Goal: Information Seeking & Learning: Learn about a topic

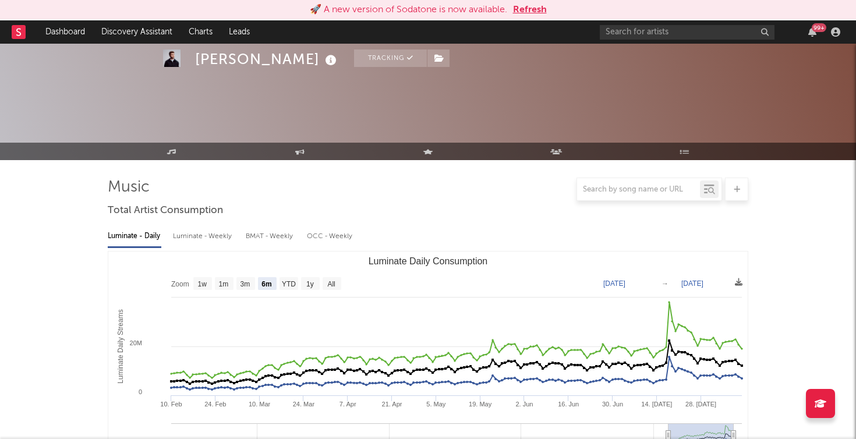
select select "6m"
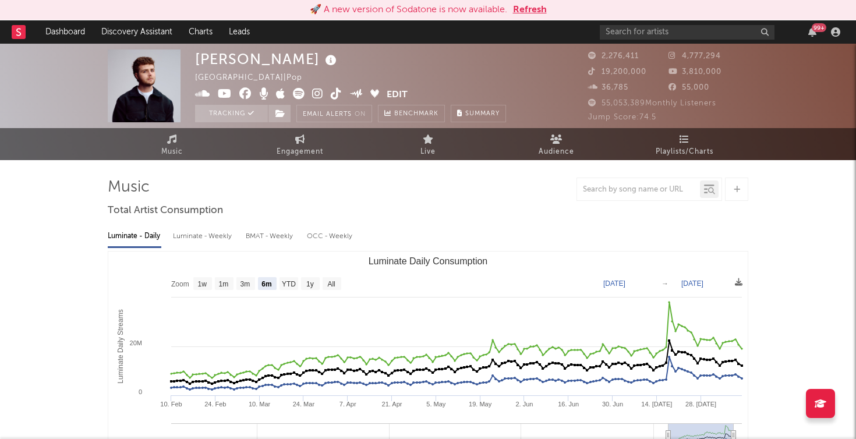
click at [524, 7] on button "Refresh" at bounding box center [530, 10] width 34 height 14
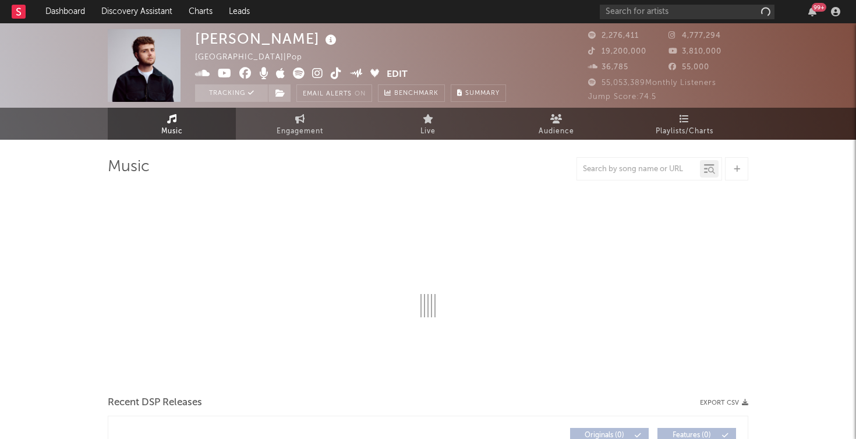
select select "6m"
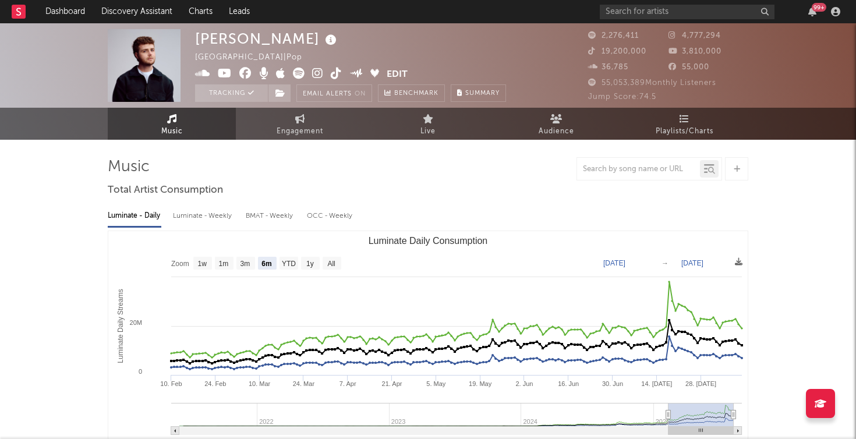
click at [14, 7] on rect at bounding box center [19, 12] width 14 height 14
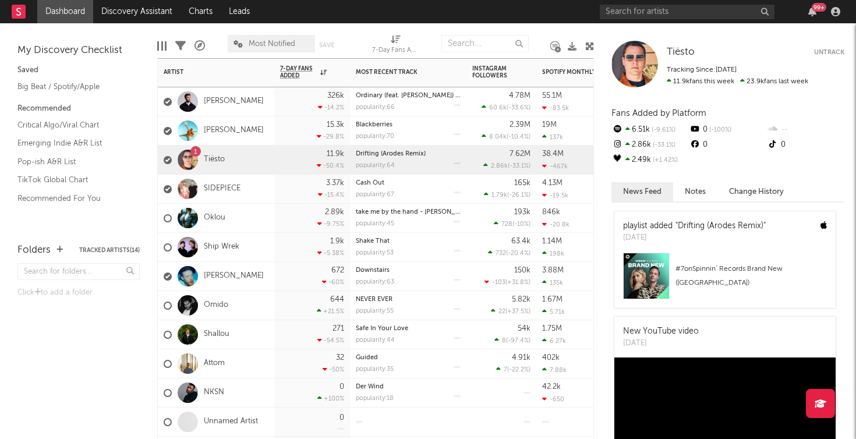
click at [263, 100] on div "[PERSON_NAME]" at bounding box center [216, 101] width 116 height 29
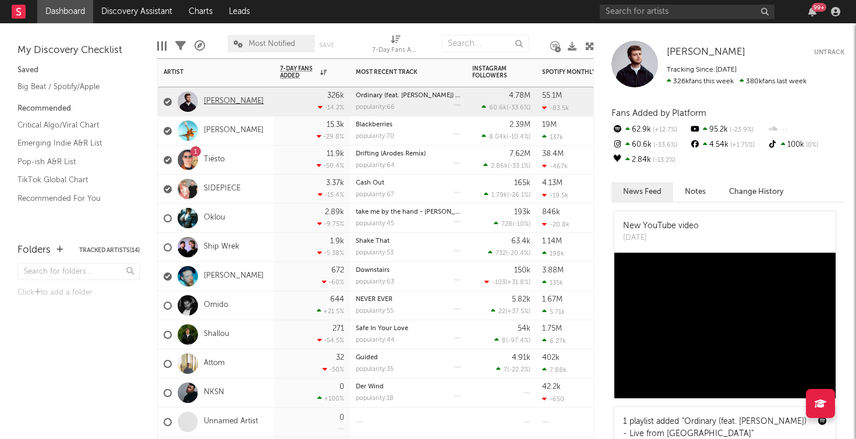
click at [228, 104] on link "[PERSON_NAME]" at bounding box center [234, 102] width 60 height 10
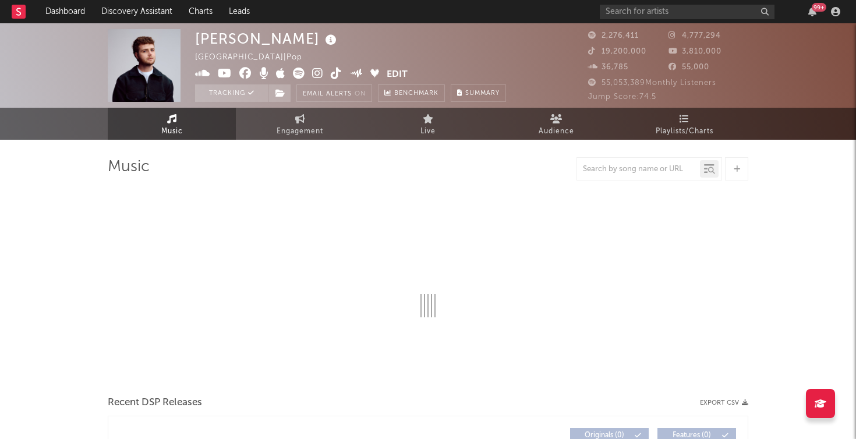
select select "6m"
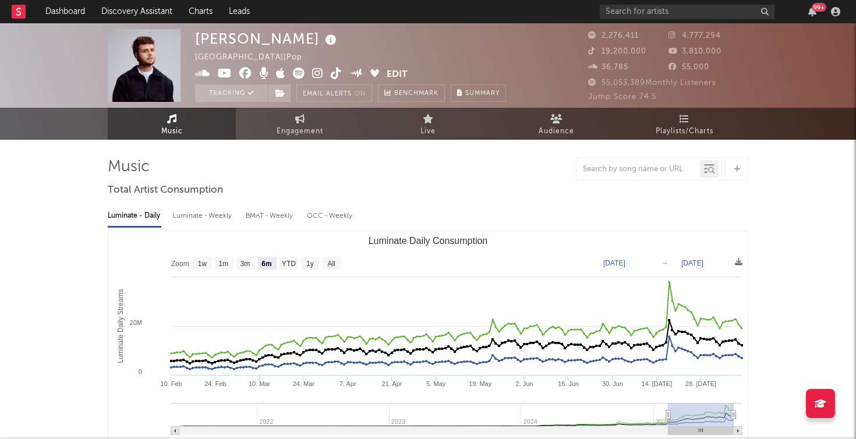
click at [23, 18] on rect at bounding box center [19, 12] width 14 height 14
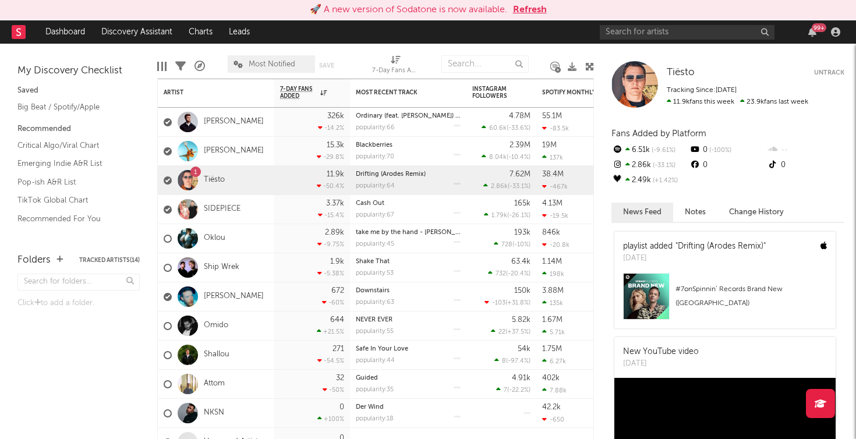
click at [538, 10] on button "Refresh" at bounding box center [530, 10] width 34 height 14
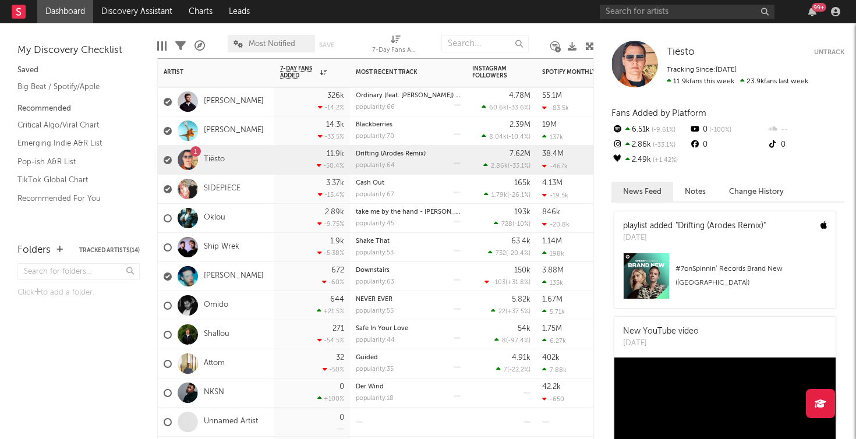
click at [263, 104] on div "[PERSON_NAME]" at bounding box center [216, 101] width 116 height 29
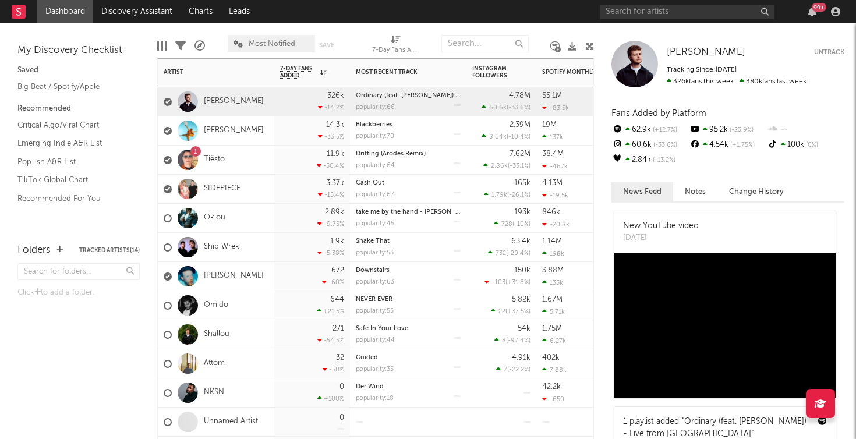
click at [222, 100] on link "[PERSON_NAME]" at bounding box center [234, 102] width 60 height 10
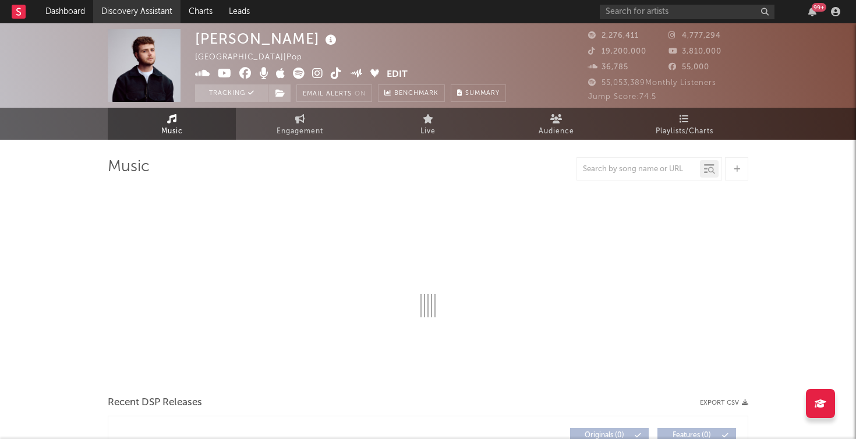
select select "6m"
